Goal: Task Accomplishment & Management: Manage account settings

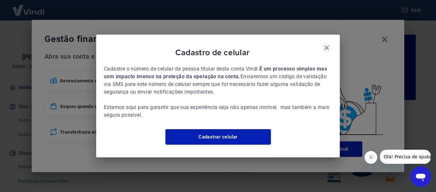
click at [326, 44] on icon "button" at bounding box center [327, 48] width 8 height 8
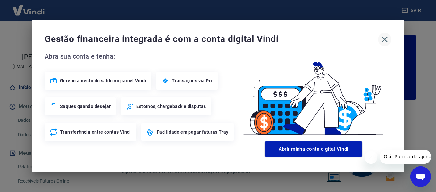
click at [384, 38] on icon "button" at bounding box center [385, 39] width 10 height 10
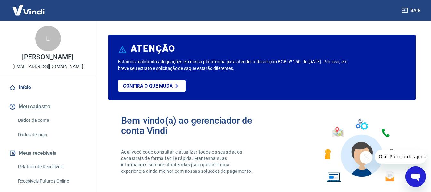
click at [38, 164] on link "Relatório de Recebíveis" at bounding box center [51, 166] width 73 height 13
